Goal: Information Seeking & Learning: Learn about a topic

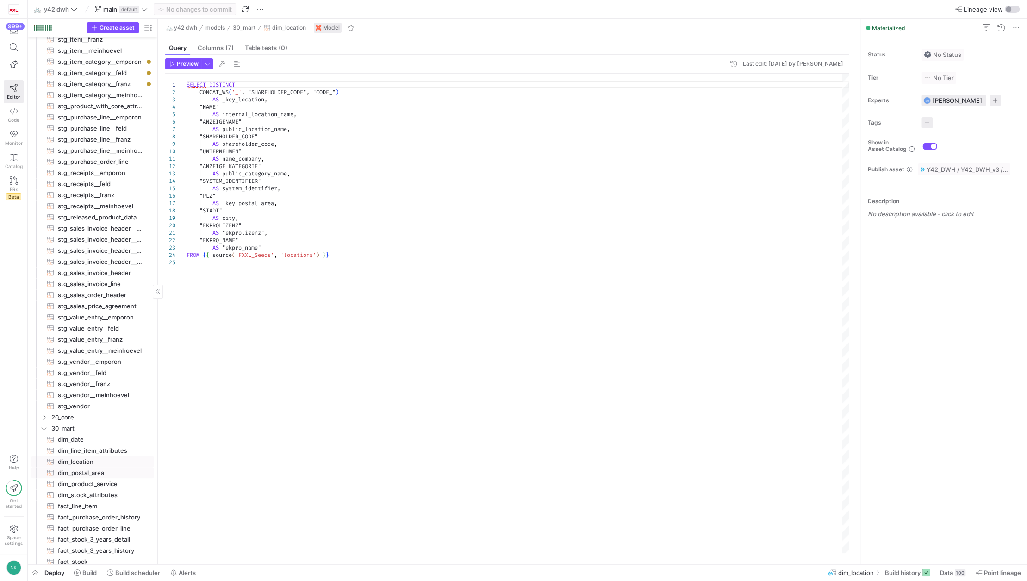
scroll to position [339, 0]
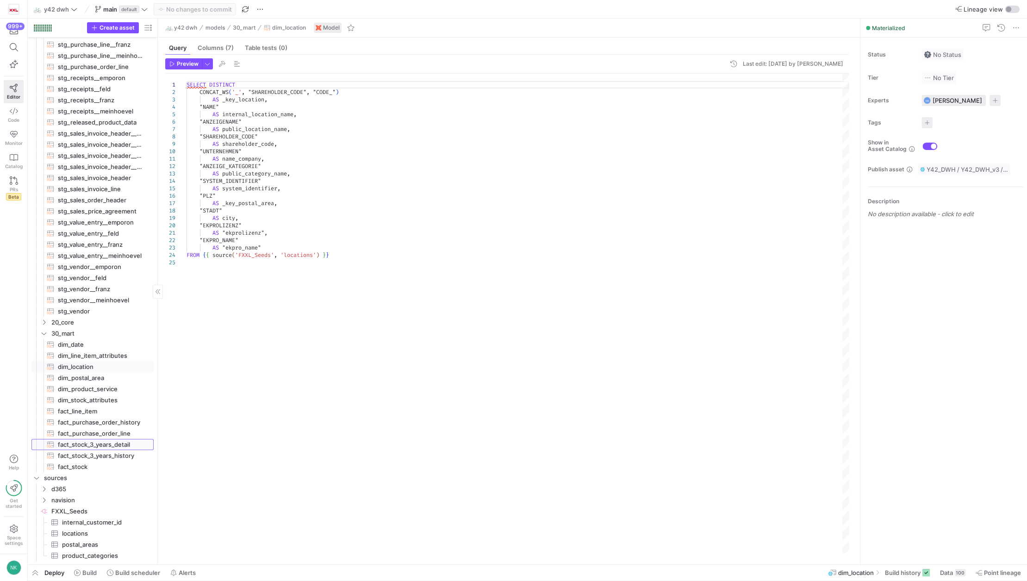
click at [107, 442] on span "fact_stock_3_years_detail​​​​​​​​​​" at bounding box center [100, 444] width 85 height 11
type textarea "-- SETTINGS {% set number_of_years_detailed = 3 %} -- number of years with full…"
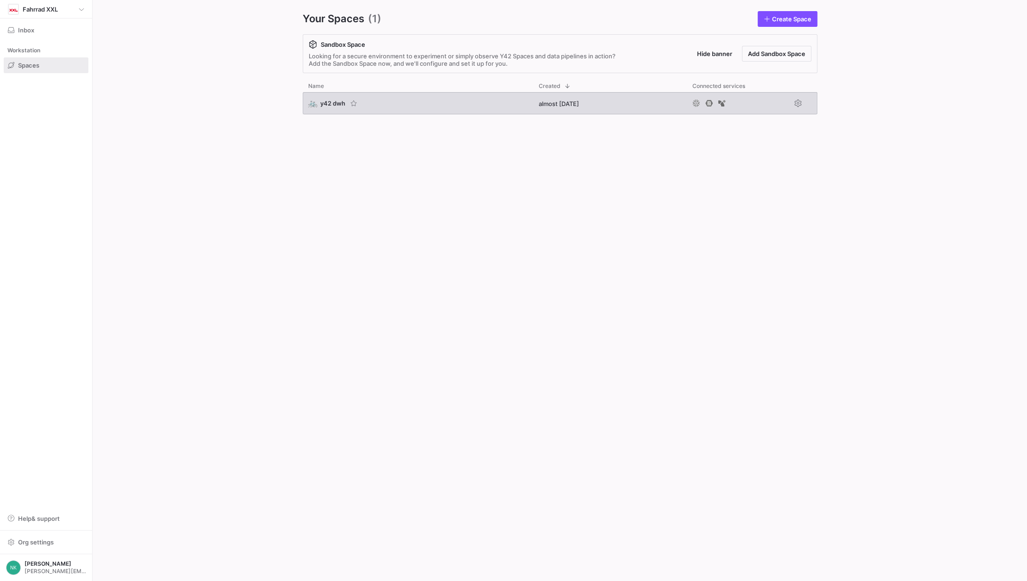
click at [329, 102] on span "y42 dwh" at bounding box center [332, 103] width 25 height 7
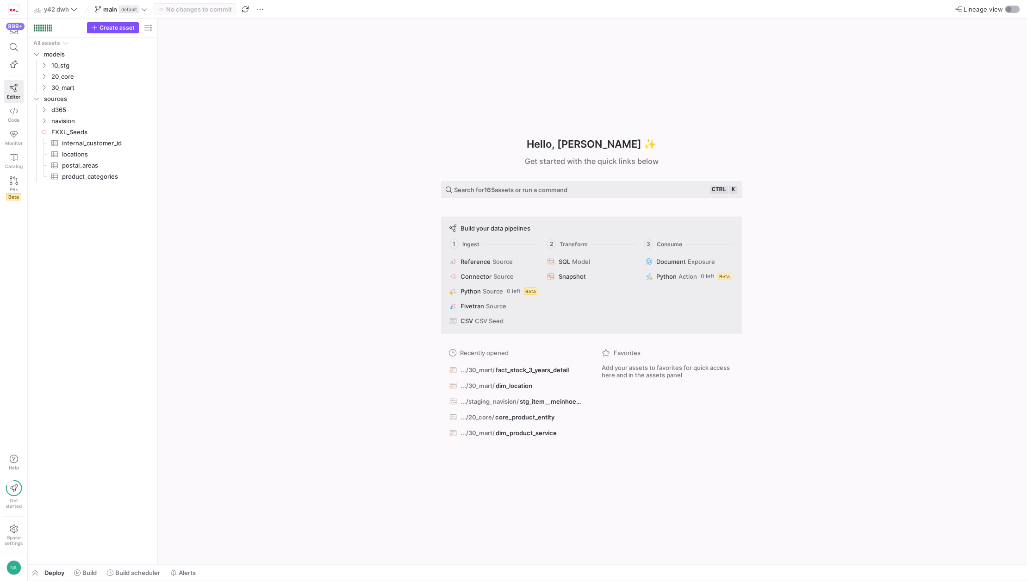
click at [1010, 9] on div "button" at bounding box center [1009, 9] width 6 height 6
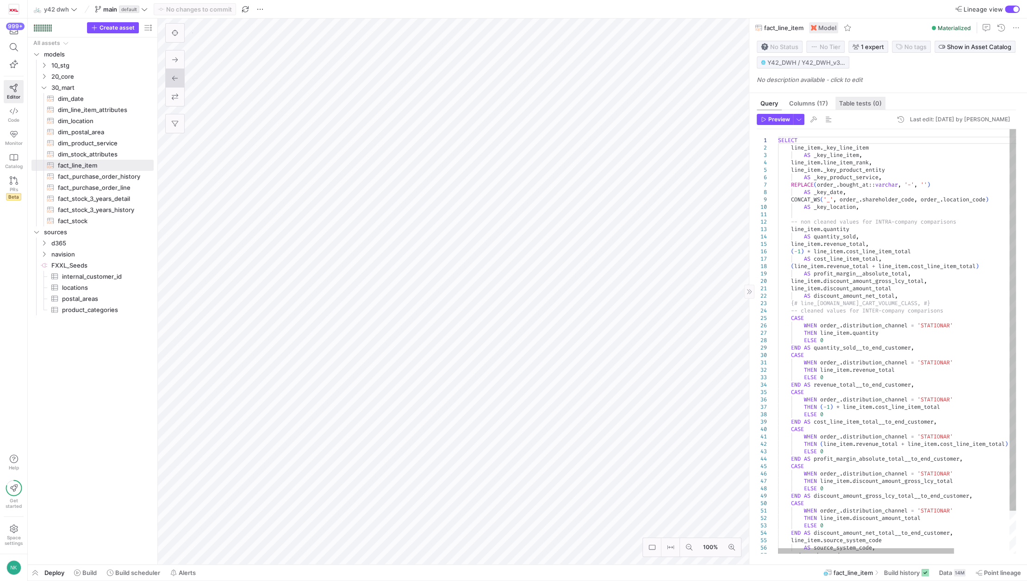
click at [851, 102] on span "Table tests (0)" at bounding box center [860, 103] width 43 height 6
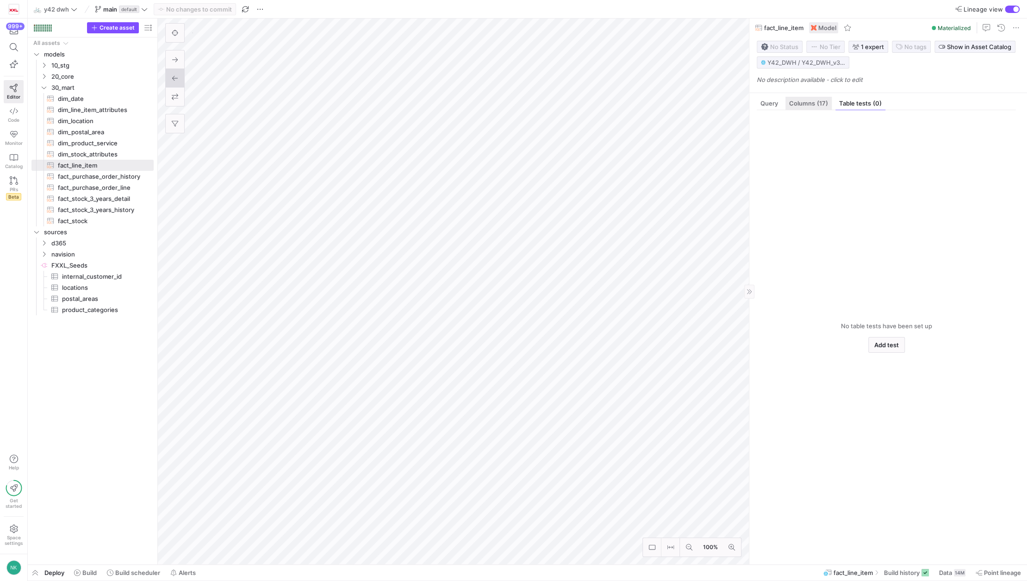
click at [817, 101] on span "(17)" at bounding box center [822, 103] width 11 height 6
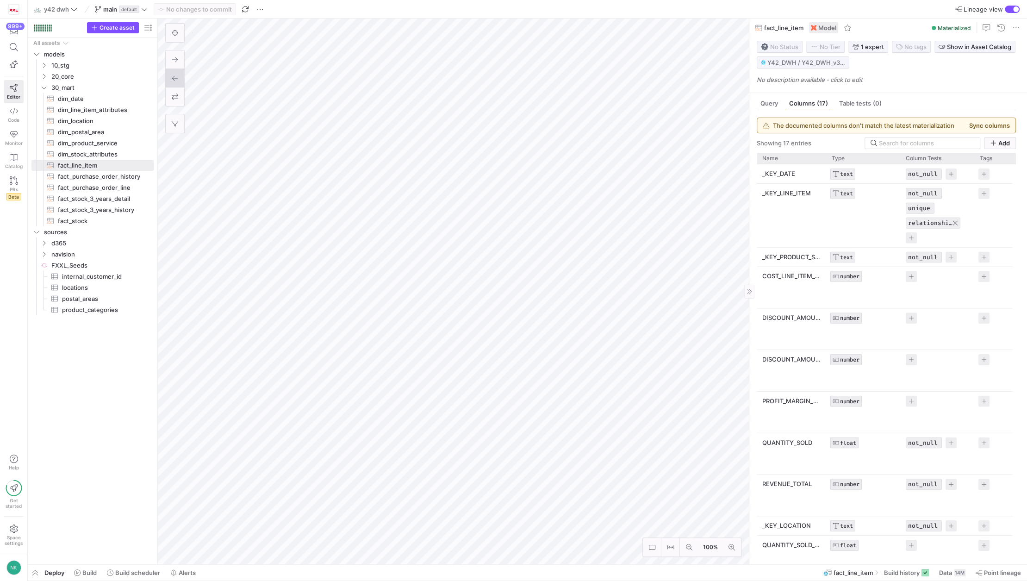
click at [914, 221] on button "relationships" at bounding box center [930, 222] width 44 height 7
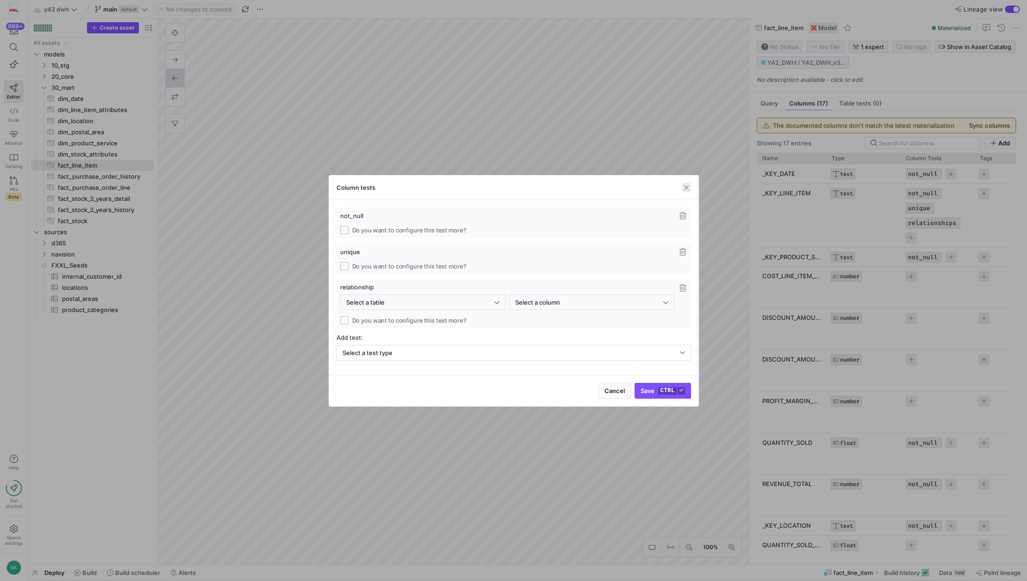
click at [687, 187] on span "button" at bounding box center [686, 187] width 9 height 9
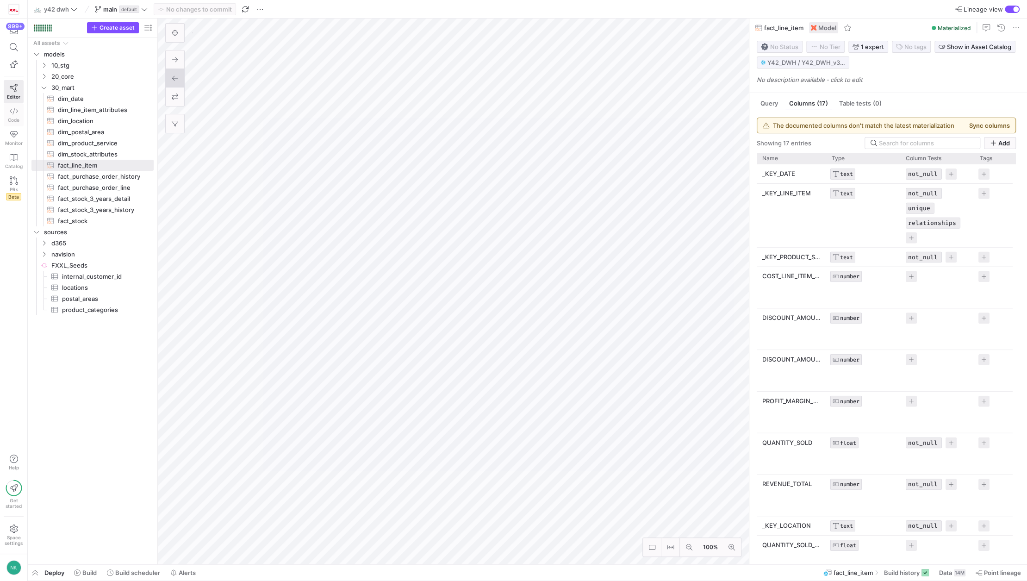
click at [16, 117] on span "Code" at bounding box center [14, 120] width 12 height 6
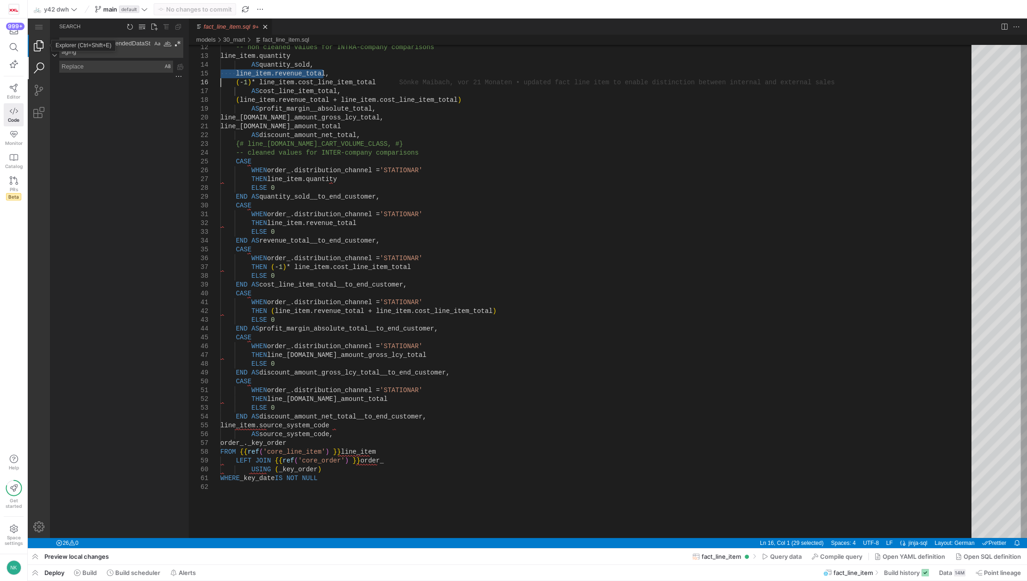
click at [37, 45] on link "Explorer (Ctrl+Shift+E)" at bounding box center [39, 46] width 22 height 22
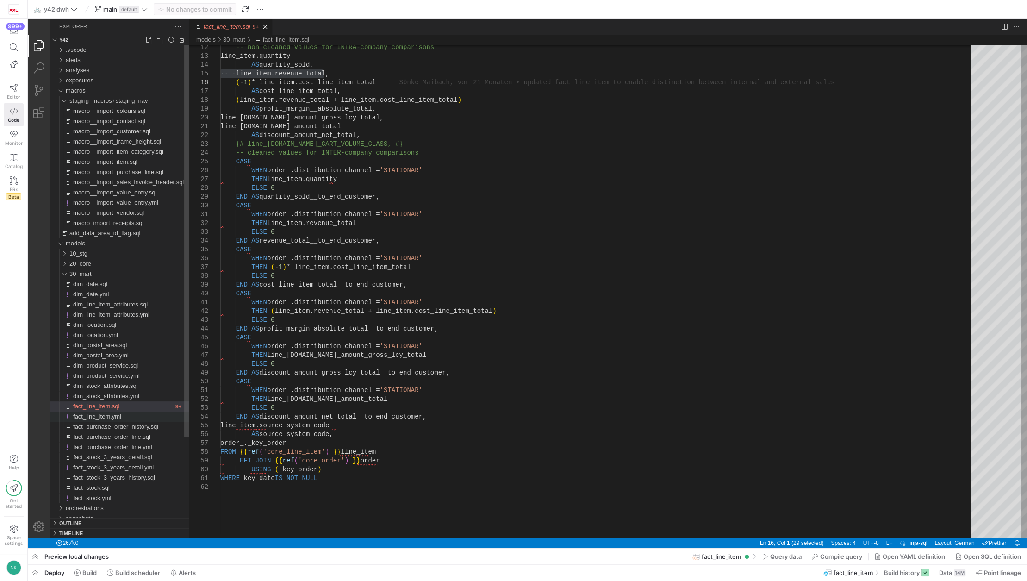
click at [106, 419] on span "fact_line_item.yml" at bounding box center [97, 416] width 48 height 7
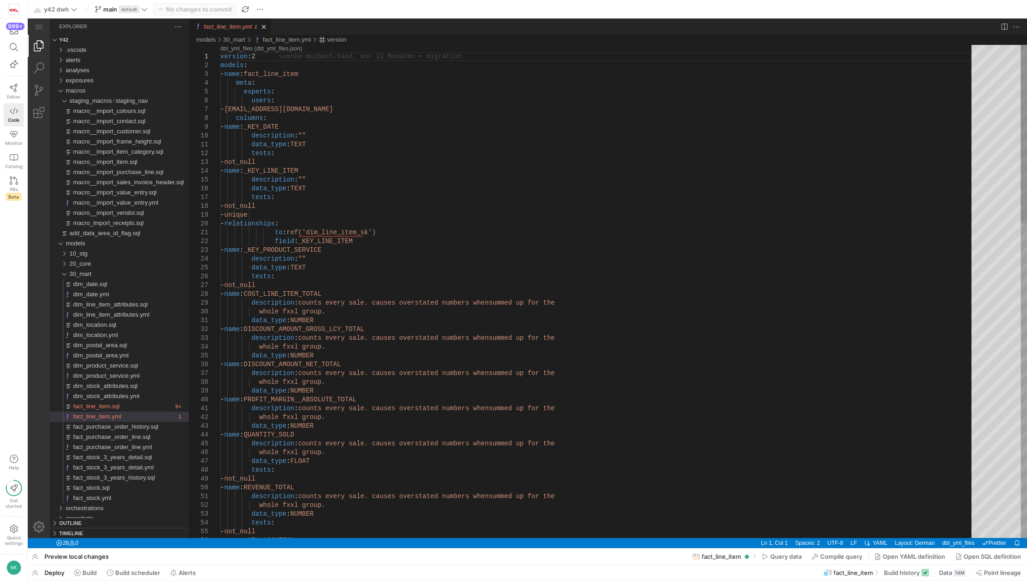
type textarea "to: ref('dim_line_item_sk') field: _KEY_LINE_ITEM - name: _KEY_PRODUCT_SERVICE …"
click at [36, 69] on link "Search (Ctrl+Shift+F)" at bounding box center [39, 68] width 22 height 22
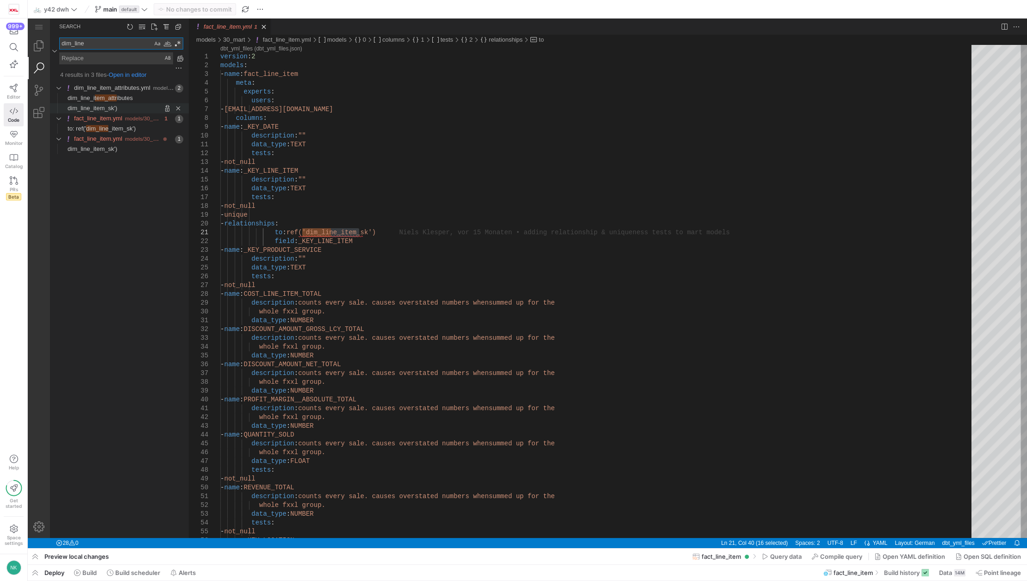
type textarea "dim_line"
click at [105, 107] on span "dim_line_item_sk')" at bounding box center [93, 108] width 50 height 7
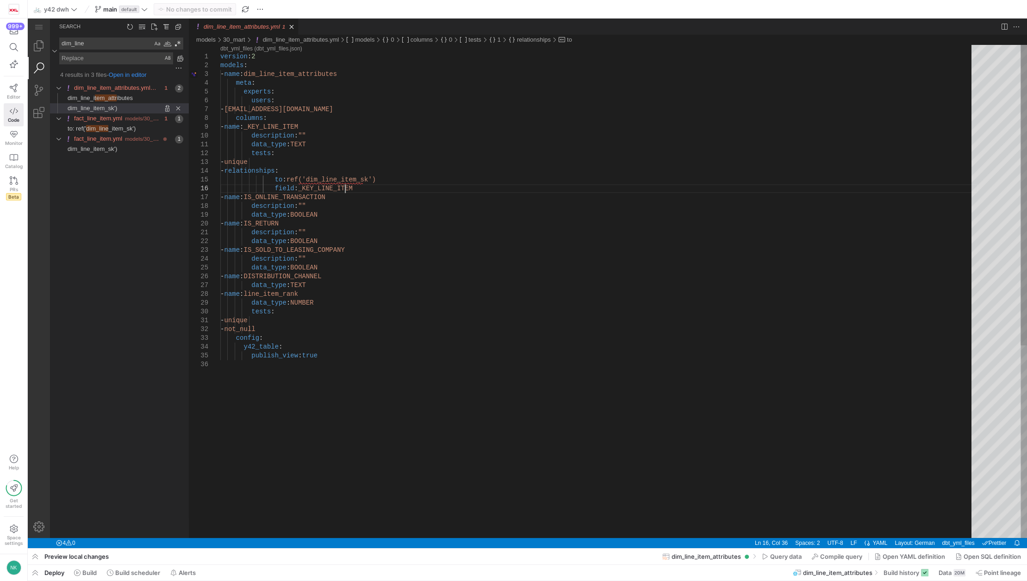
click at [357, 191] on div "version : 2 models : - name : dim_line_item_attributes meta : experts : users :…" at bounding box center [599, 449] width 758 height 808
drag, startPoint x: 357, startPoint y: 191, endPoint x: 262, endPoint y: 173, distance: 97.0
click at [397, 206] on div "version : 2 models : - name : dim_line_item_attributes meta : experts : users :…" at bounding box center [599, 449] width 758 height 808
click at [359, 193] on div "version : 2 models : - name : dim_line_item_attributes meta : experts : users :…" at bounding box center [599, 449] width 758 height 808
click at [344, 190] on div "version : 2 models : - name : dim_line_item_attributes meta : experts : users :…" at bounding box center [599, 449] width 758 height 808
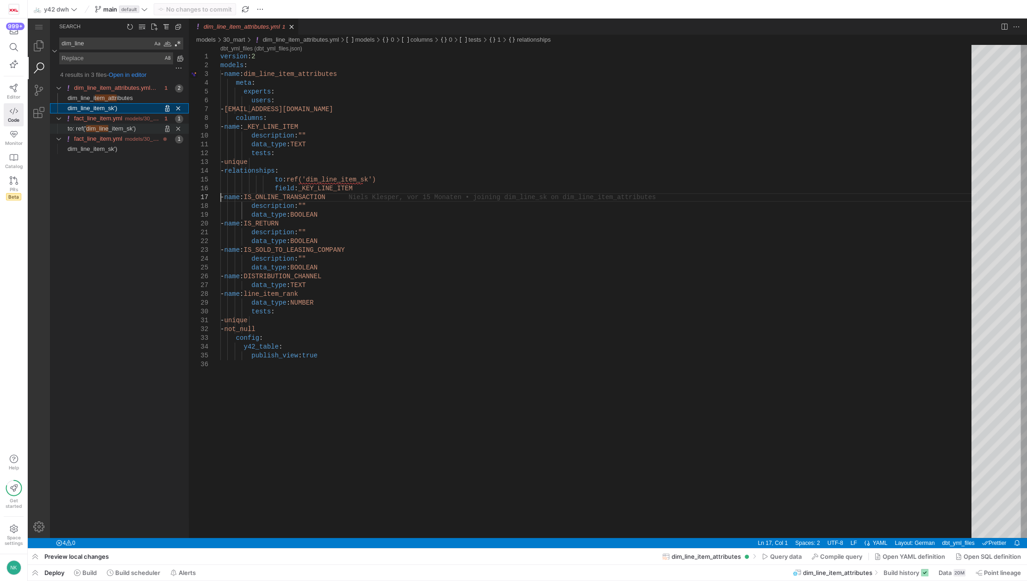
click at [93, 129] on span "dim_line" at bounding box center [97, 128] width 22 height 7
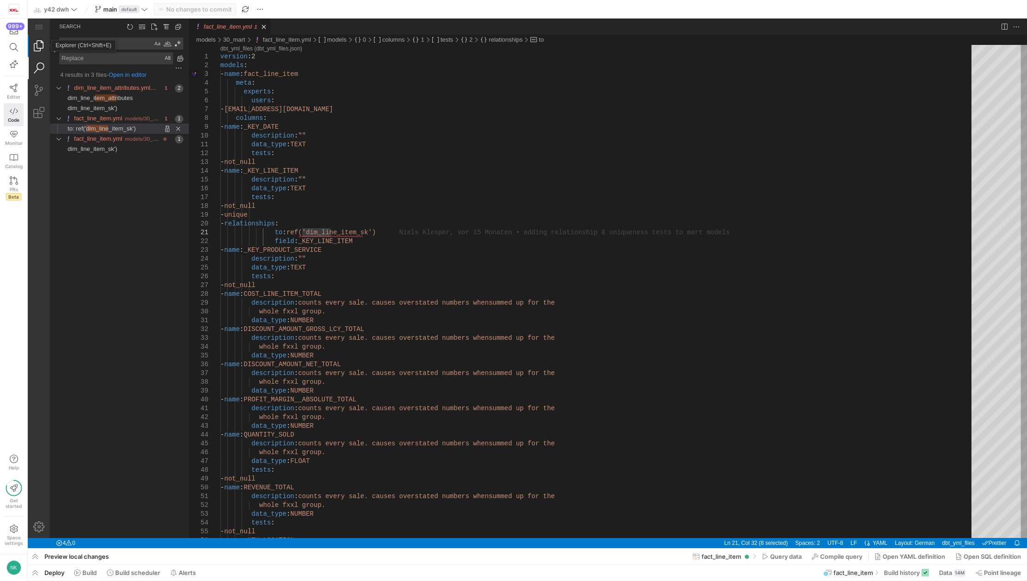
click at [37, 54] on link "Explorer (Ctrl+Shift+E)" at bounding box center [39, 46] width 22 height 22
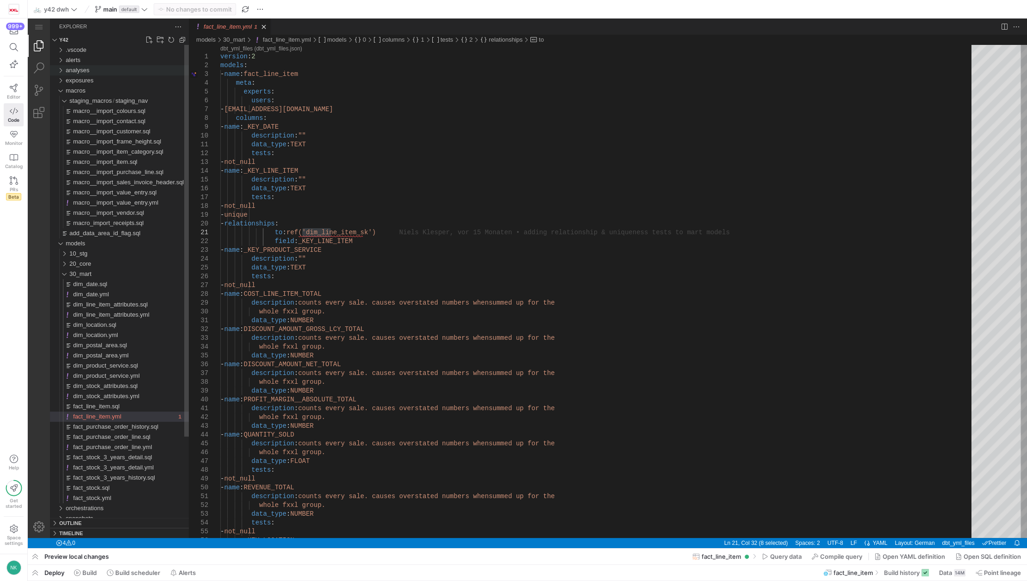
click at [59, 72] on div "analyses" at bounding box center [60, 70] width 14 height 10
click at [62, 89] on div "macros" at bounding box center [60, 91] width 14 height 10
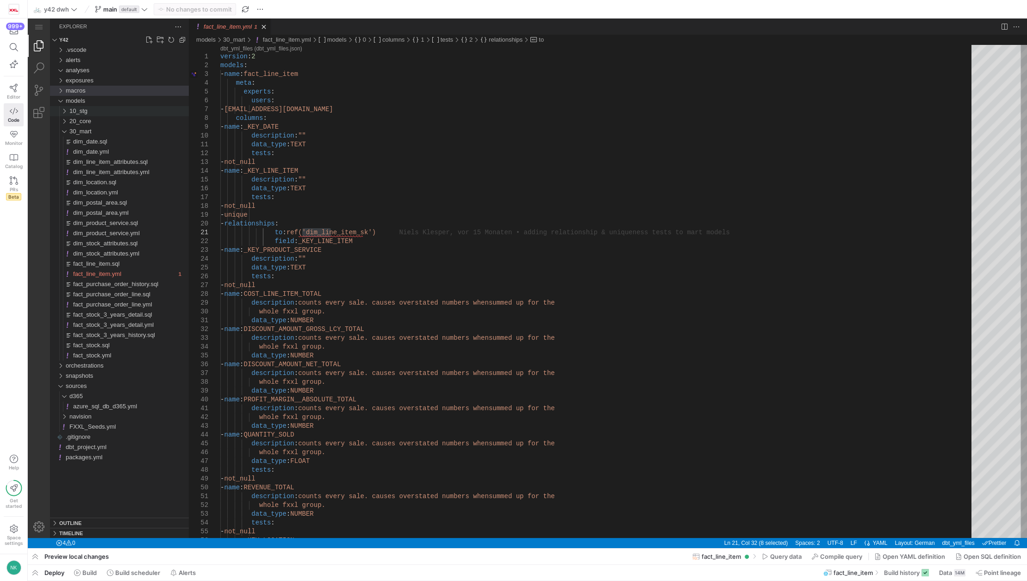
click at [66, 111] on div "10_stg" at bounding box center [62, 111] width 18 height 10
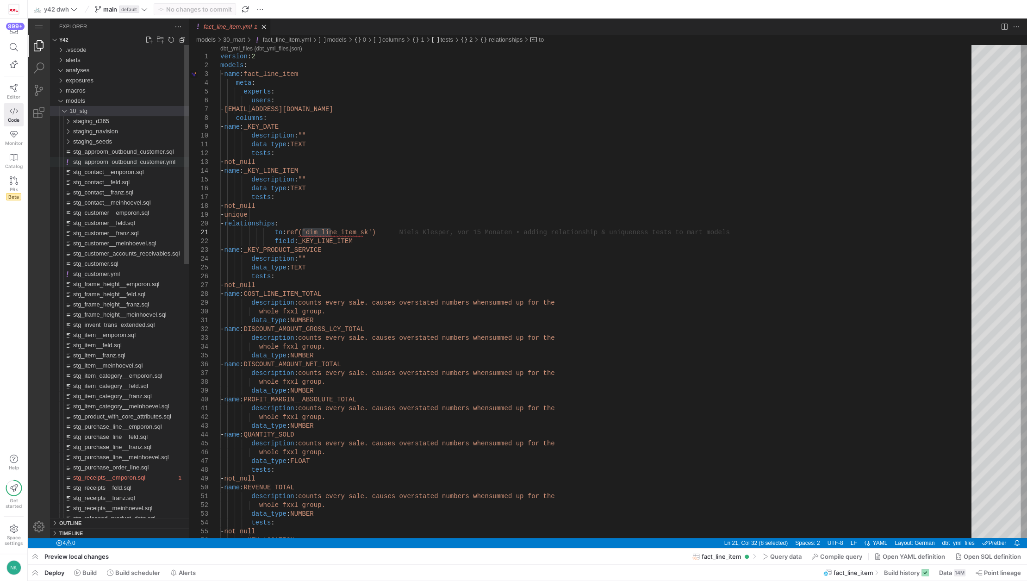
click at [118, 159] on span "stg_approom_outbound_customer.yml" at bounding box center [124, 161] width 102 height 7
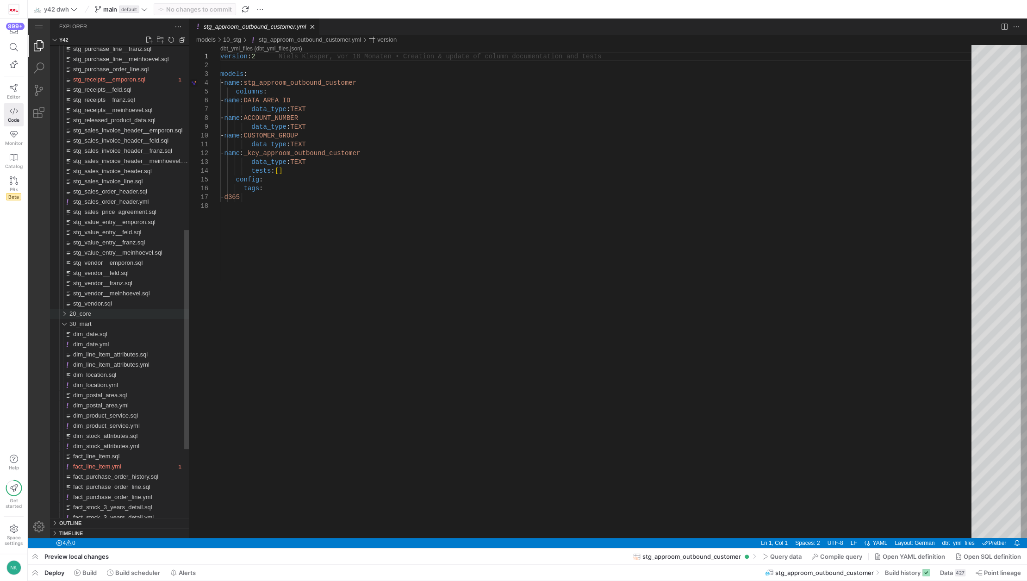
click at [61, 313] on div "20_core" at bounding box center [62, 314] width 18 height 10
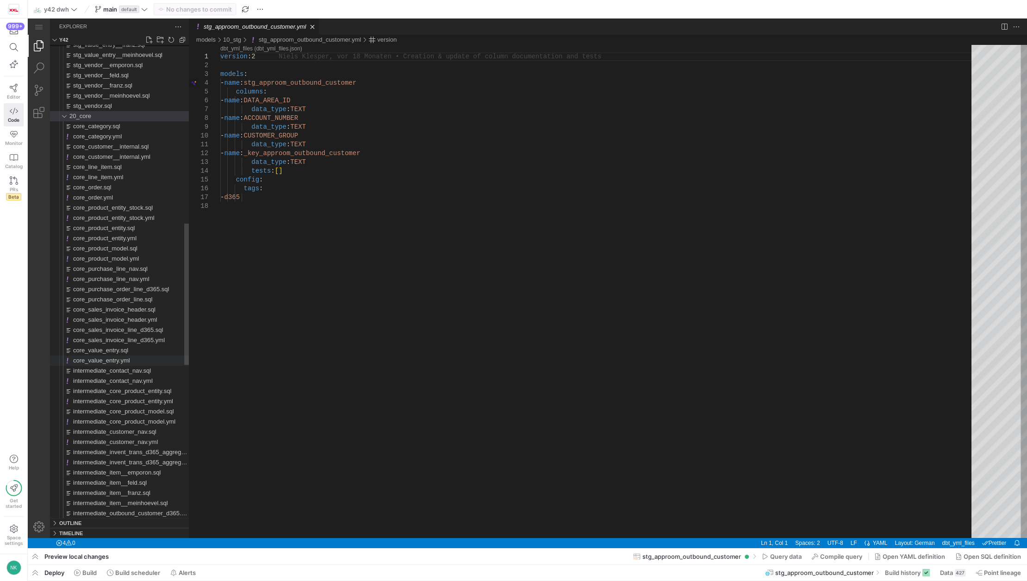
click at [92, 364] on span "core_value_entry.yml" at bounding box center [101, 360] width 57 height 7
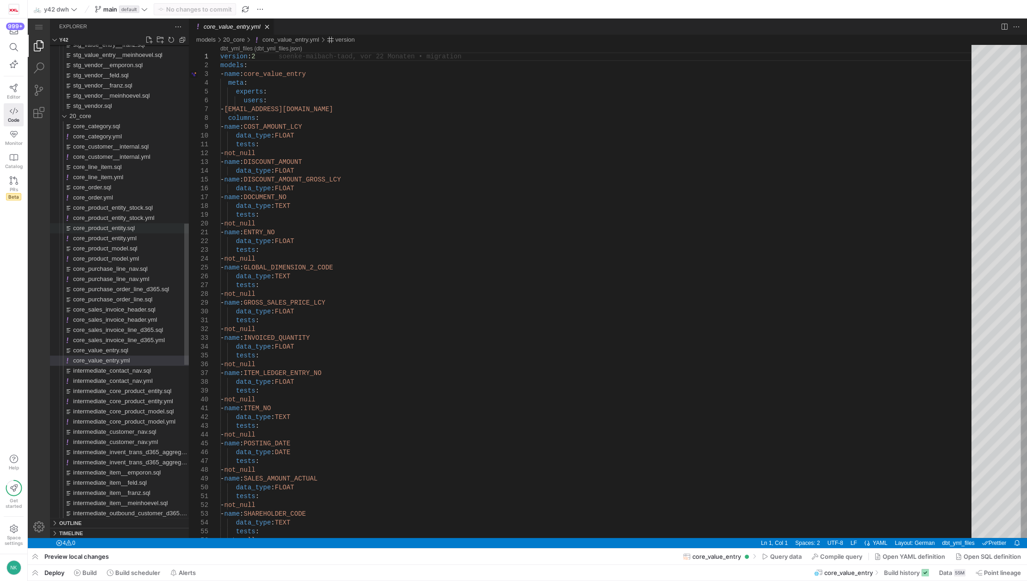
click at [96, 231] on span "core_product_entity.sql" at bounding box center [104, 227] width 62 height 7
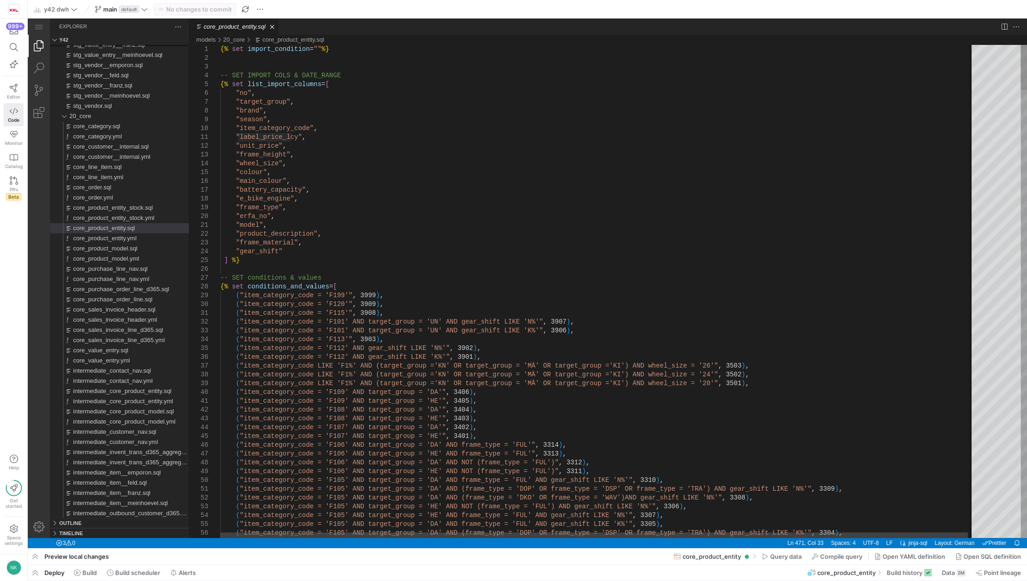
type textarea "{% set import_condition = ""%} -- SET IMPORT COLS & DATE_RANGE {% set list_impo…"
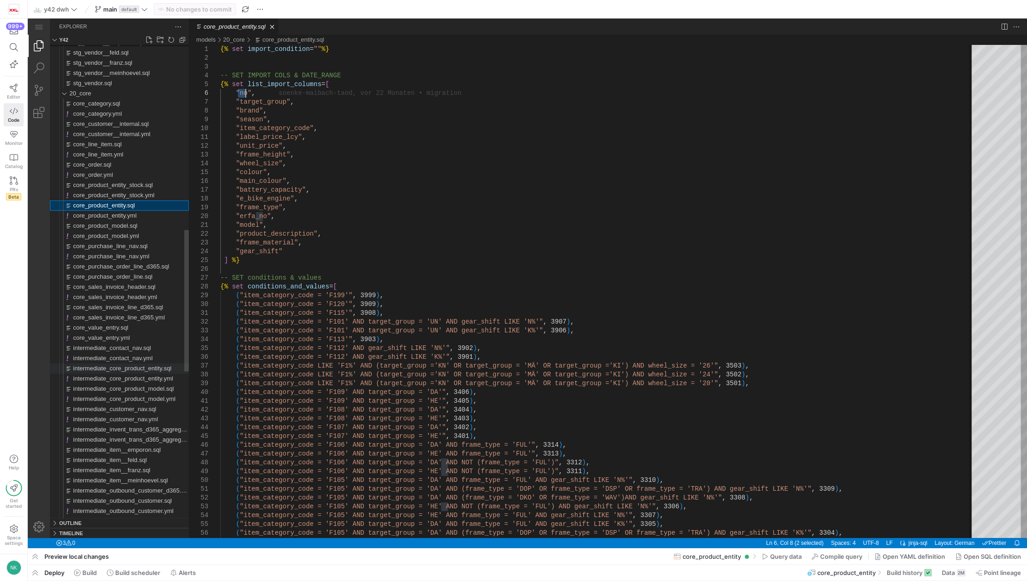
click at [106, 367] on span "intermediate_core_product_entity.sql" at bounding box center [122, 368] width 98 height 7
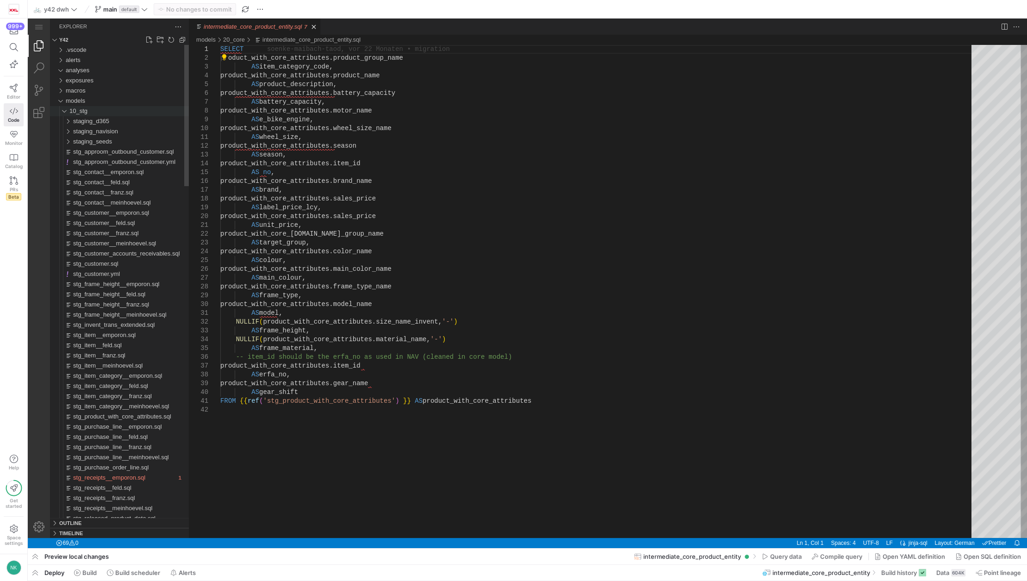
click at [63, 111] on div "10_stg" at bounding box center [62, 111] width 18 height 10
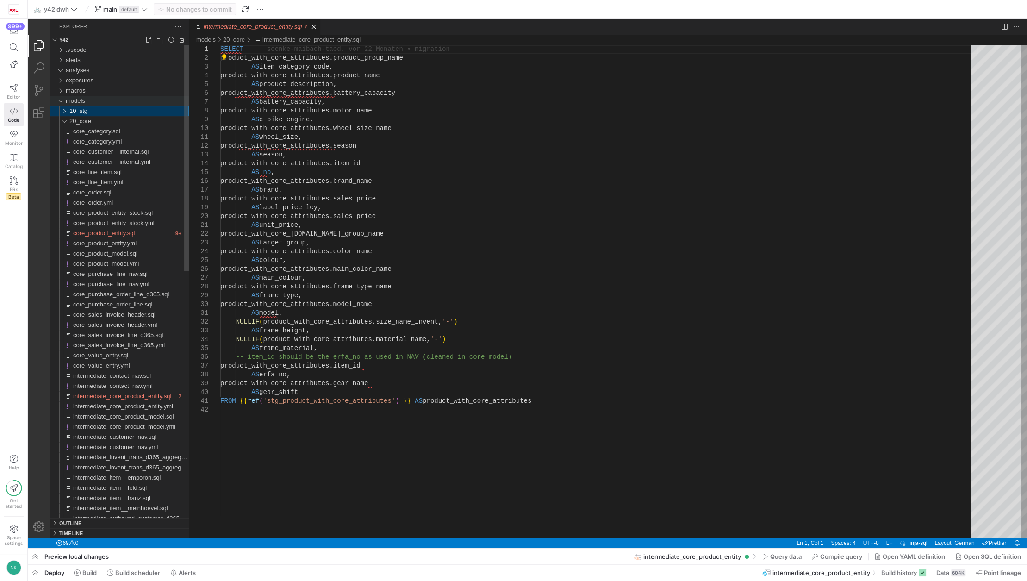
click at [62, 99] on div "models" at bounding box center [60, 101] width 14 height 10
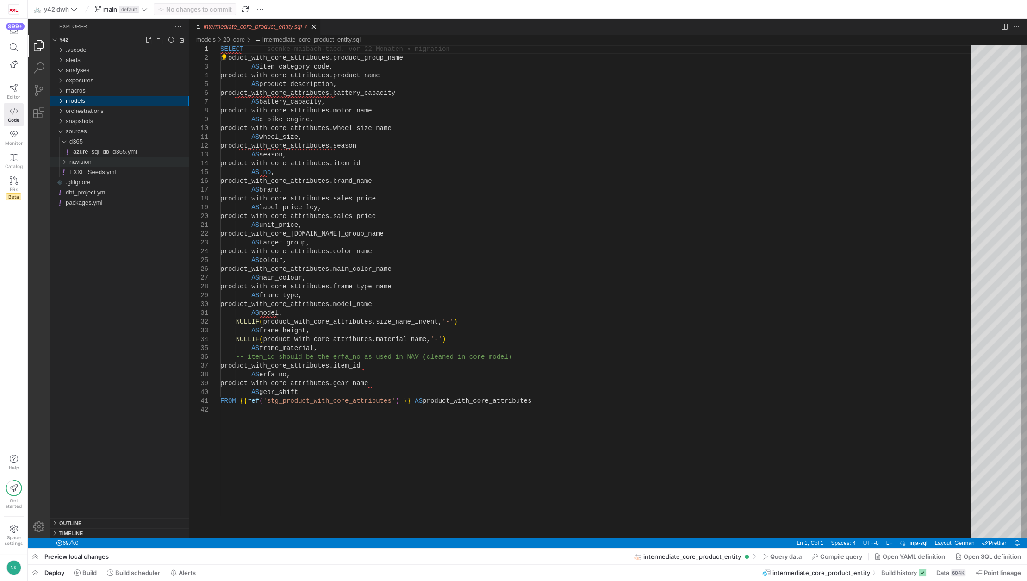
click at [63, 163] on div "navision" at bounding box center [62, 162] width 18 height 10
click at [87, 154] on span "azure_sql_db_d365.yml" at bounding box center [105, 151] width 64 height 7
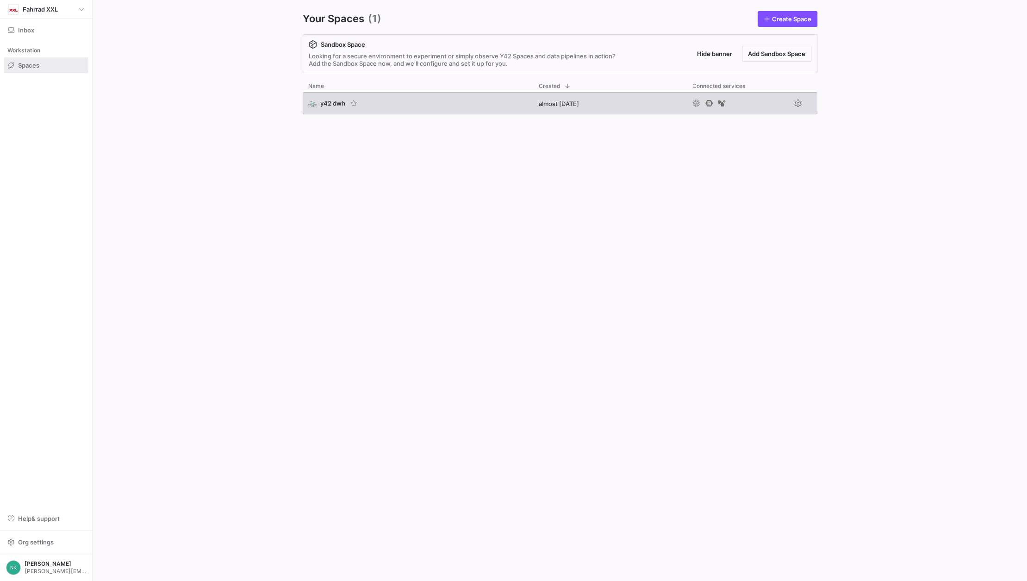
click at [314, 103] on span "🚲" at bounding box center [312, 103] width 8 height 8
